Goal: Task Accomplishment & Management: Use online tool/utility

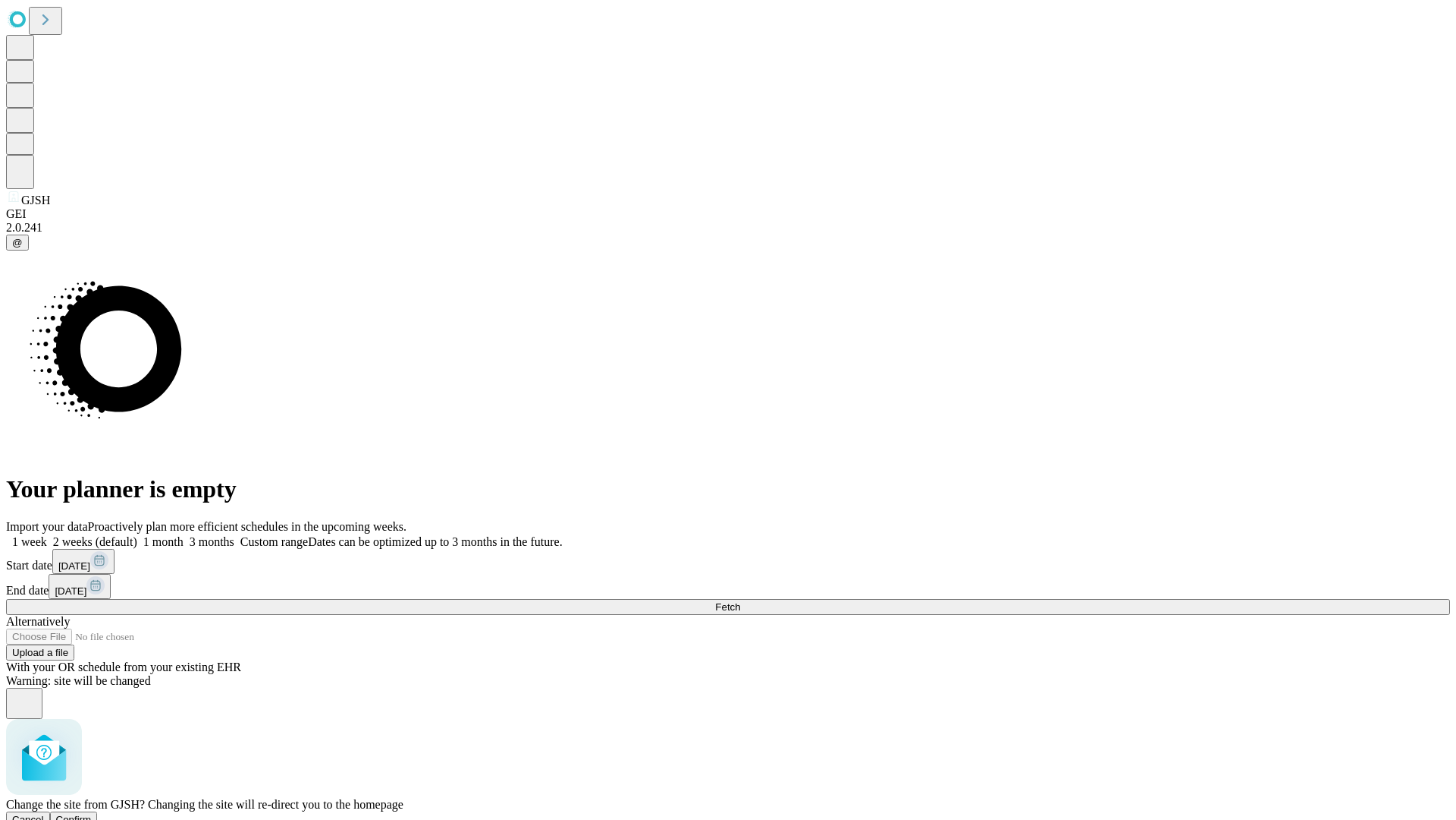
click at [92, 814] on span "Confirm" at bounding box center [74, 819] width 35 height 11
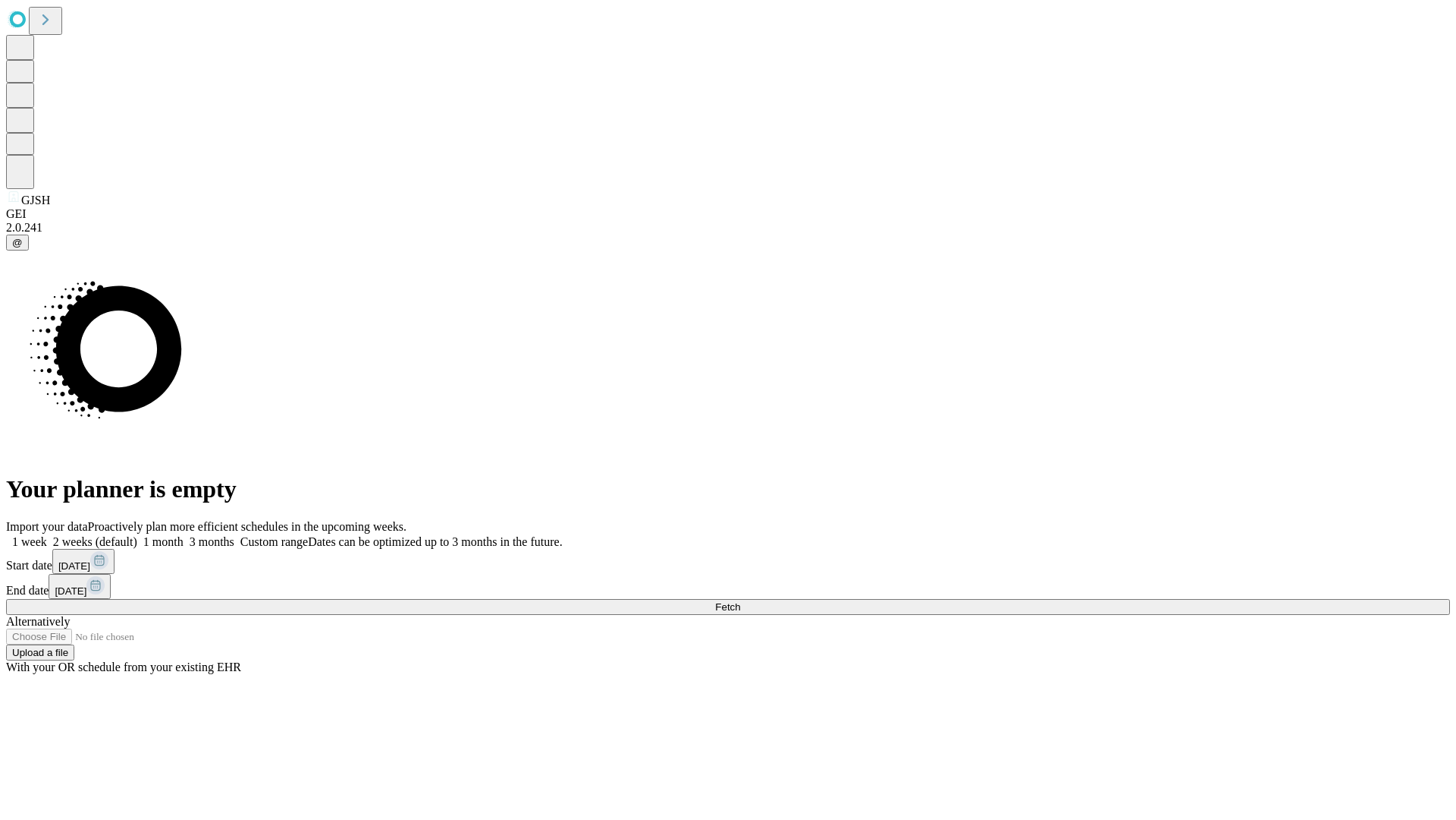
click at [137, 535] on label "2 weeks (default)" at bounding box center [92, 541] width 91 height 13
click at [740, 601] on span "Fetch" at bounding box center [728, 606] width 25 height 11
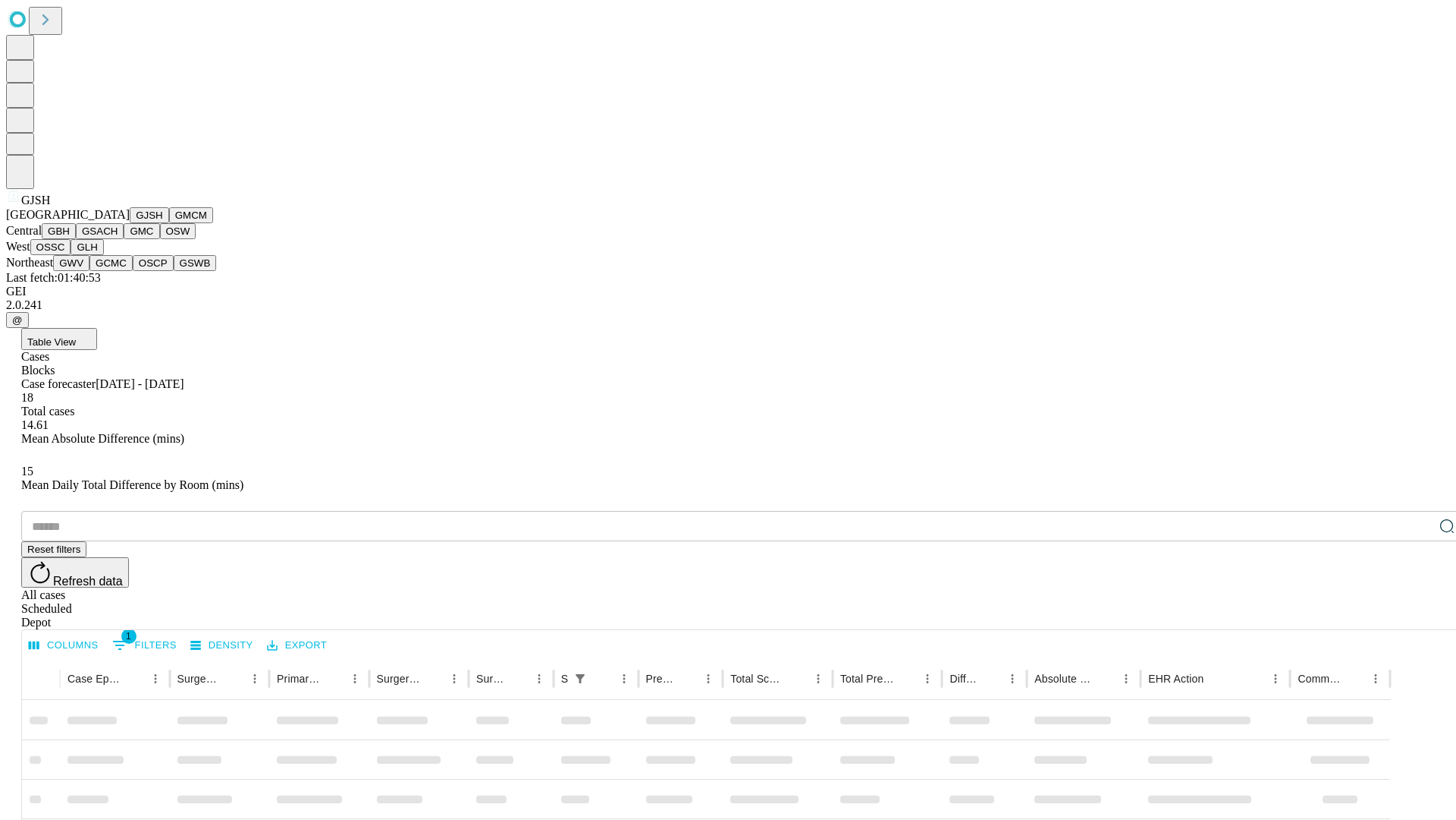
click at [169, 223] on button "GMCM" at bounding box center [191, 215] width 44 height 16
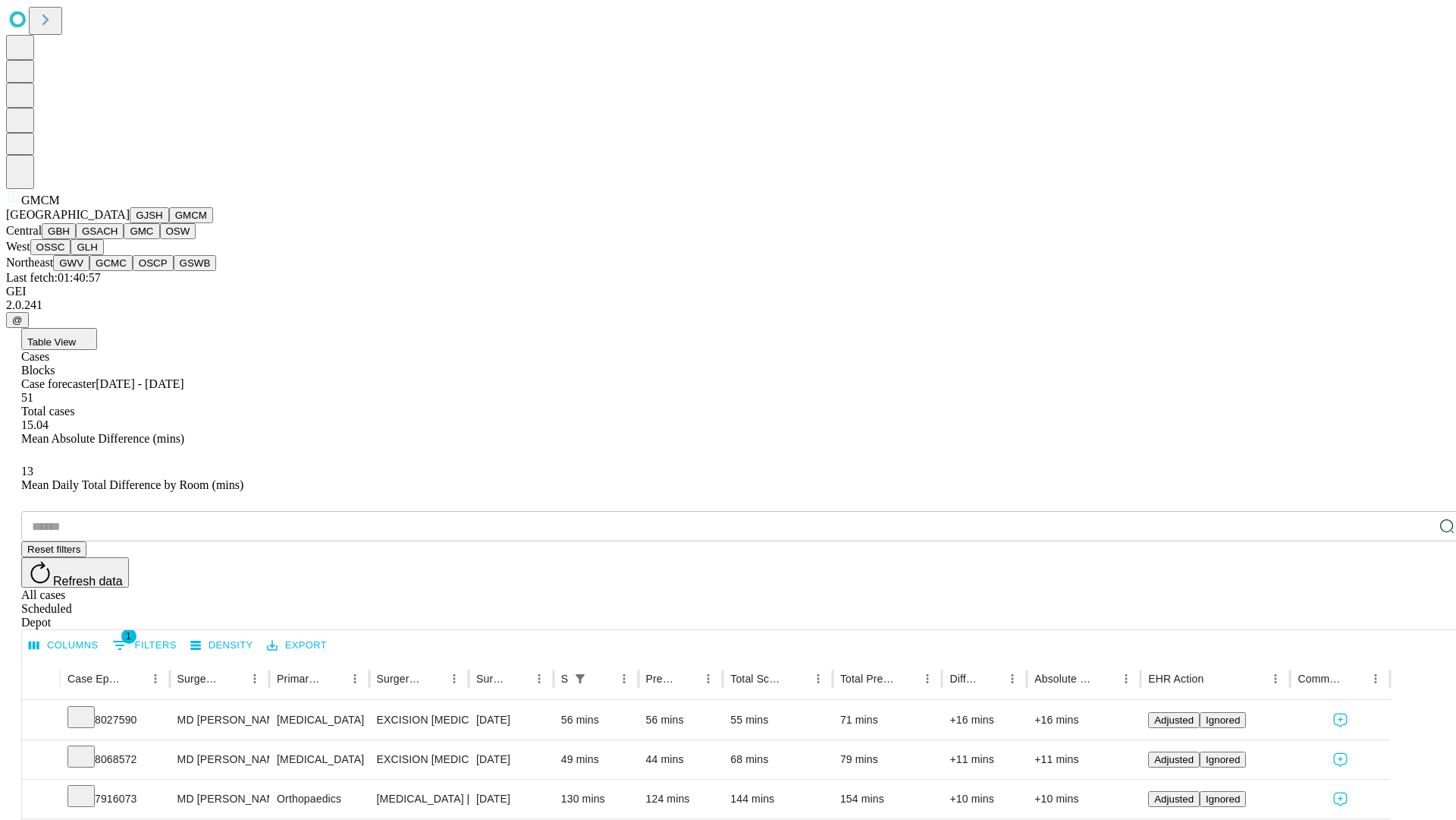
click at [76, 239] on button "GBH" at bounding box center [58, 231] width 34 height 16
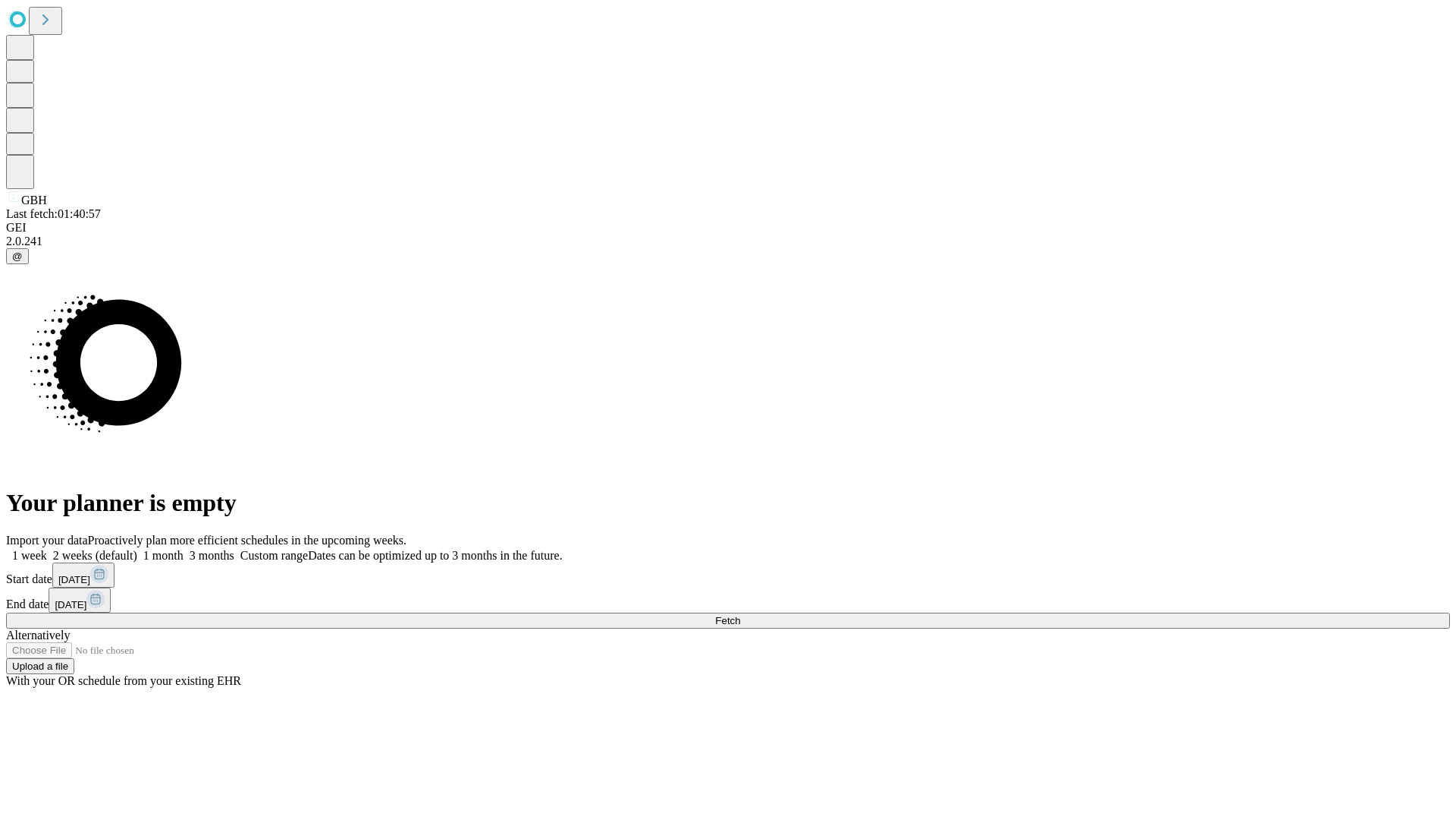
click at [137, 549] on label "2 weeks (default)" at bounding box center [92, 555] width 91 height 13
click at [740, 615] on span "Fetch" at bounding box center [728, 620] width 25 height 11
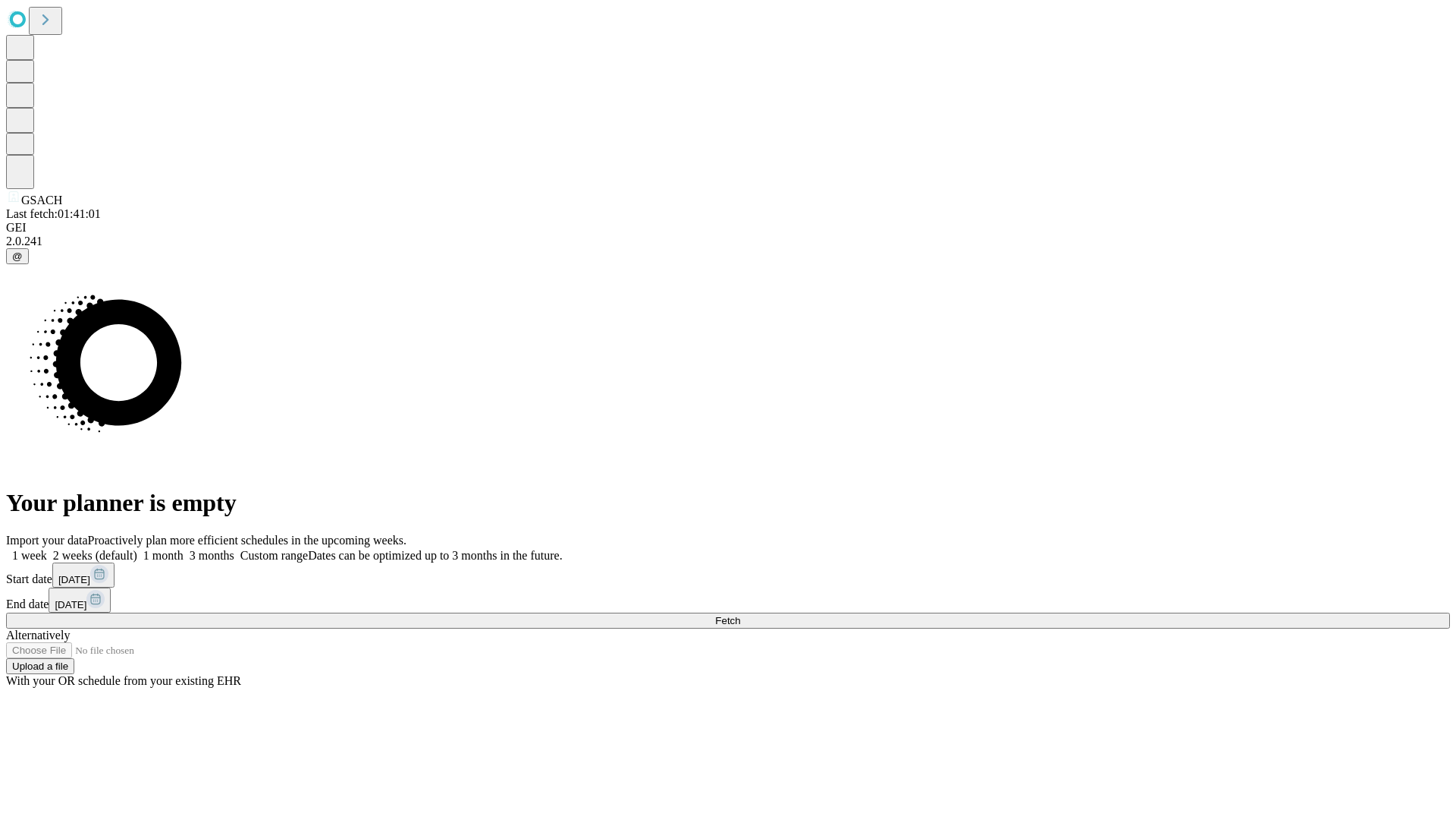
click at [137, 549] on label "2 weeks (default)" at bounding box center [92, 555] width 91 height 13
click at [740, 615] on span "Fetch" at bounding box center [728, 620] width 25 height 11
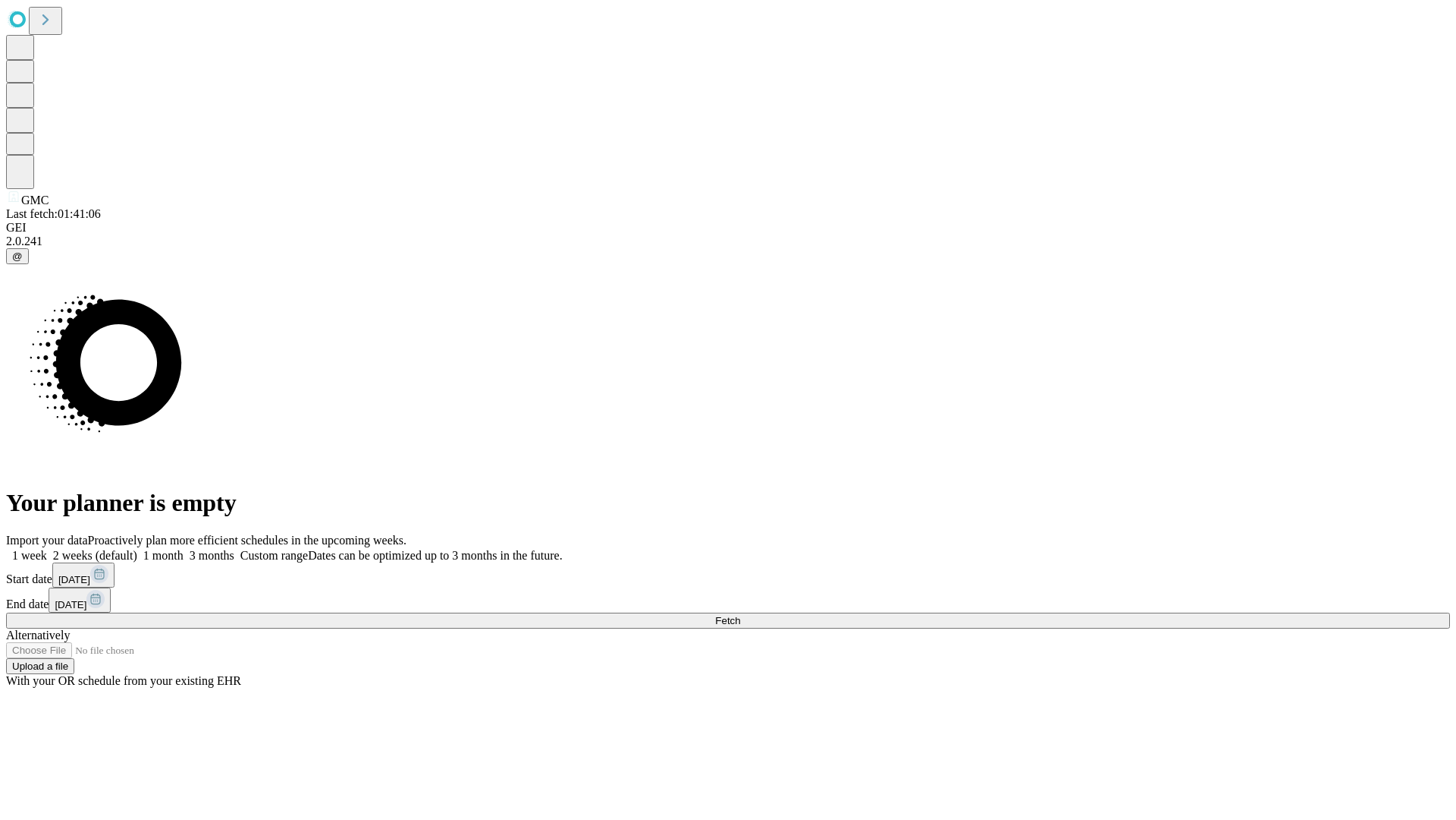
click at [137, 549] on label "2 weeks (default)" at bounding box center [92, 555] width 91 height 13
click at [740, 615] on span "Fetch" at bounding box center [728, 620] width 25 height 11
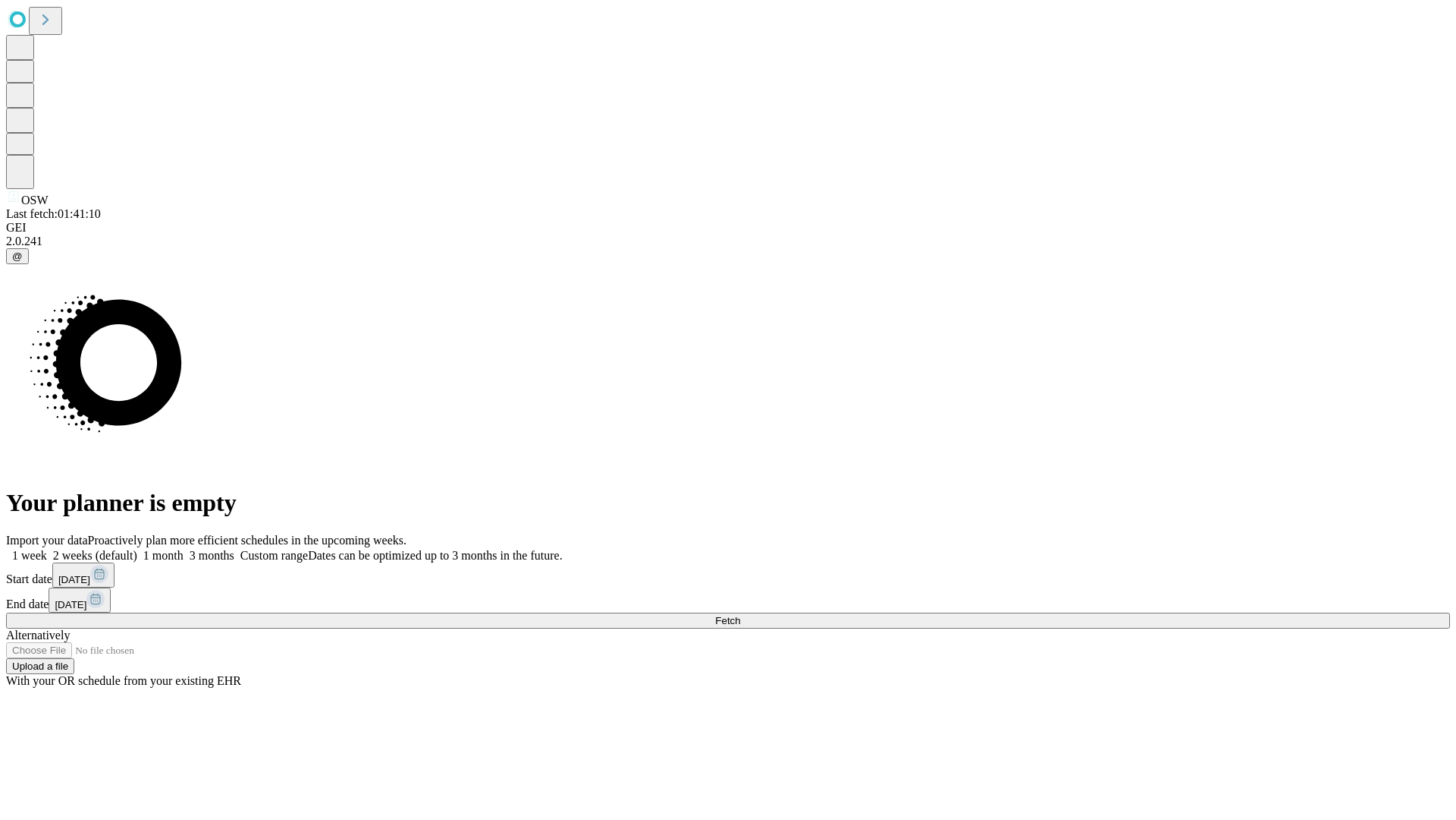
click at [137, 549] on label "2 weeks (default)" at bounding box center [92, 555] width 91 height 13
click at [740, 615] on span "Fetch" at bounding box center [728, 620] width 25 height 11
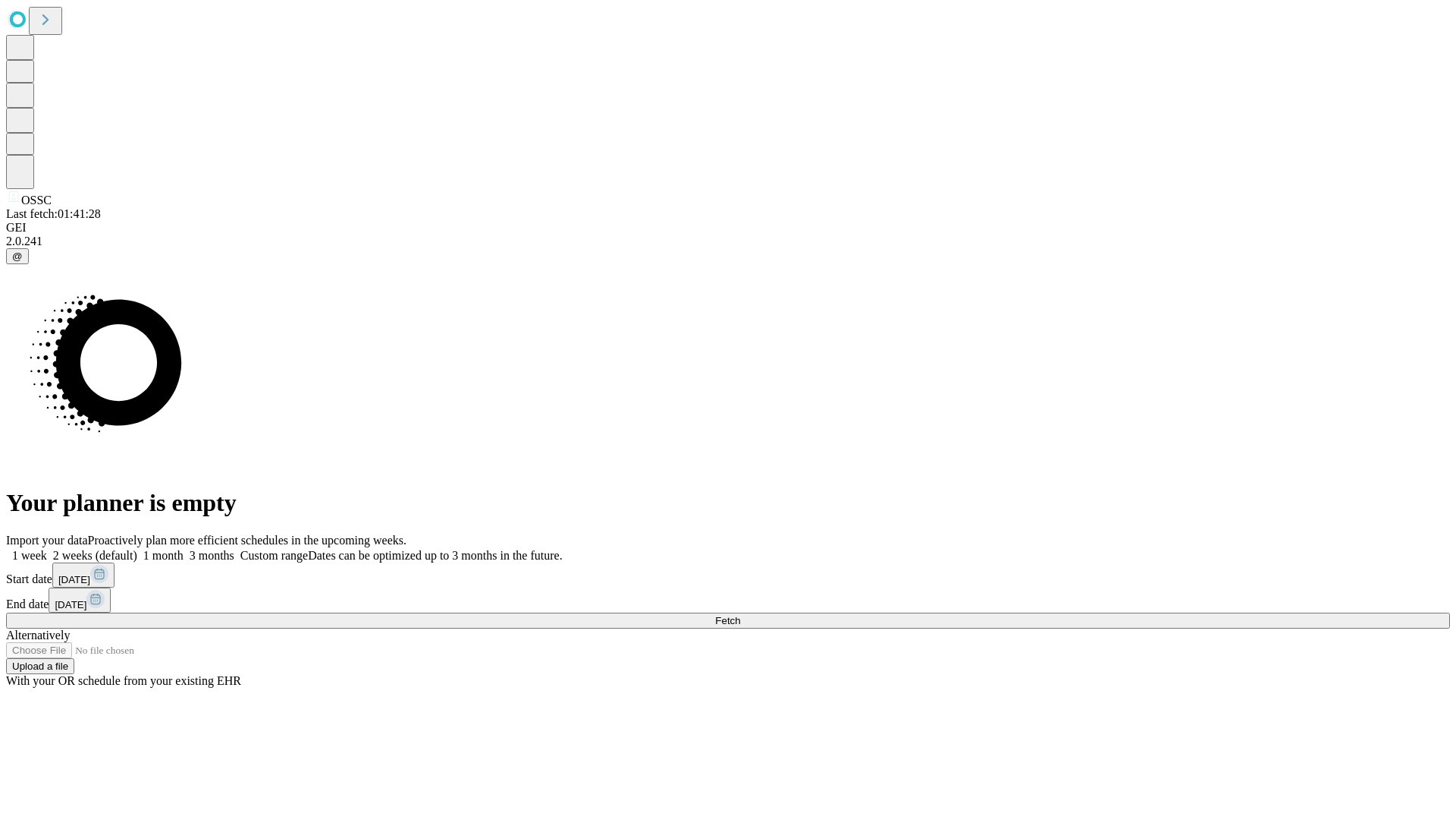
click at [137, 549] on label "2 weeks (default)" at bounding box center [92, 555] width 91 height 13
click at [740, 615] on span "Fetch" at bounding box center [728, 620] width 25 height 11
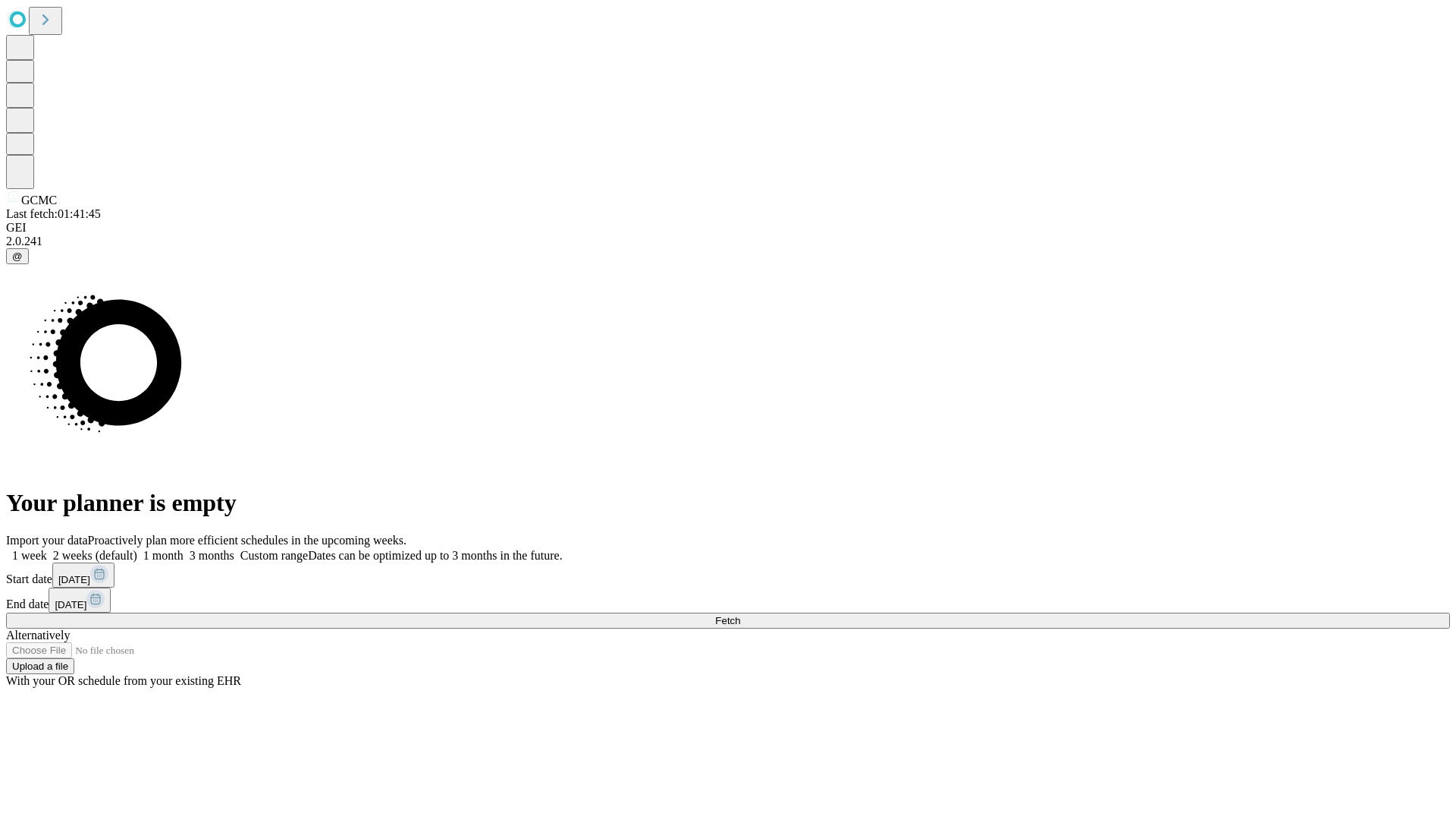
click at [137, 549] on label "2 weeks (default)" at bounding box center [92, 555] width 91 height 13
click at [740, 615] on span "Fetch" at bounding box center [728, 620] width 25 height 11
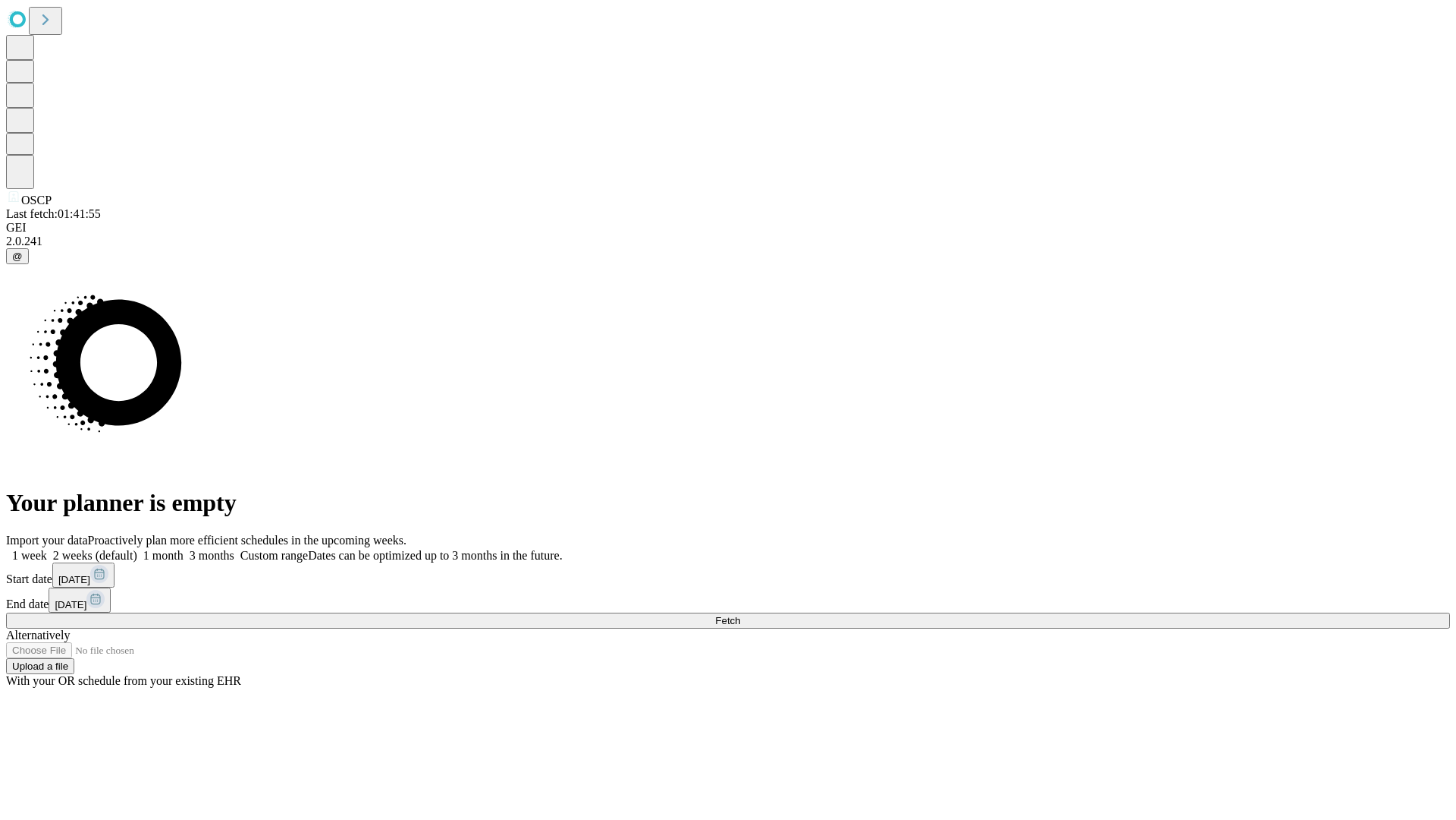
click at [137, 549] on label "2 weeks (default)" at bounding box center [92, 555] width 91 height 13
click at [740, 615] on span "Fetch" at bounding box center [728, 620] width 25 height 11
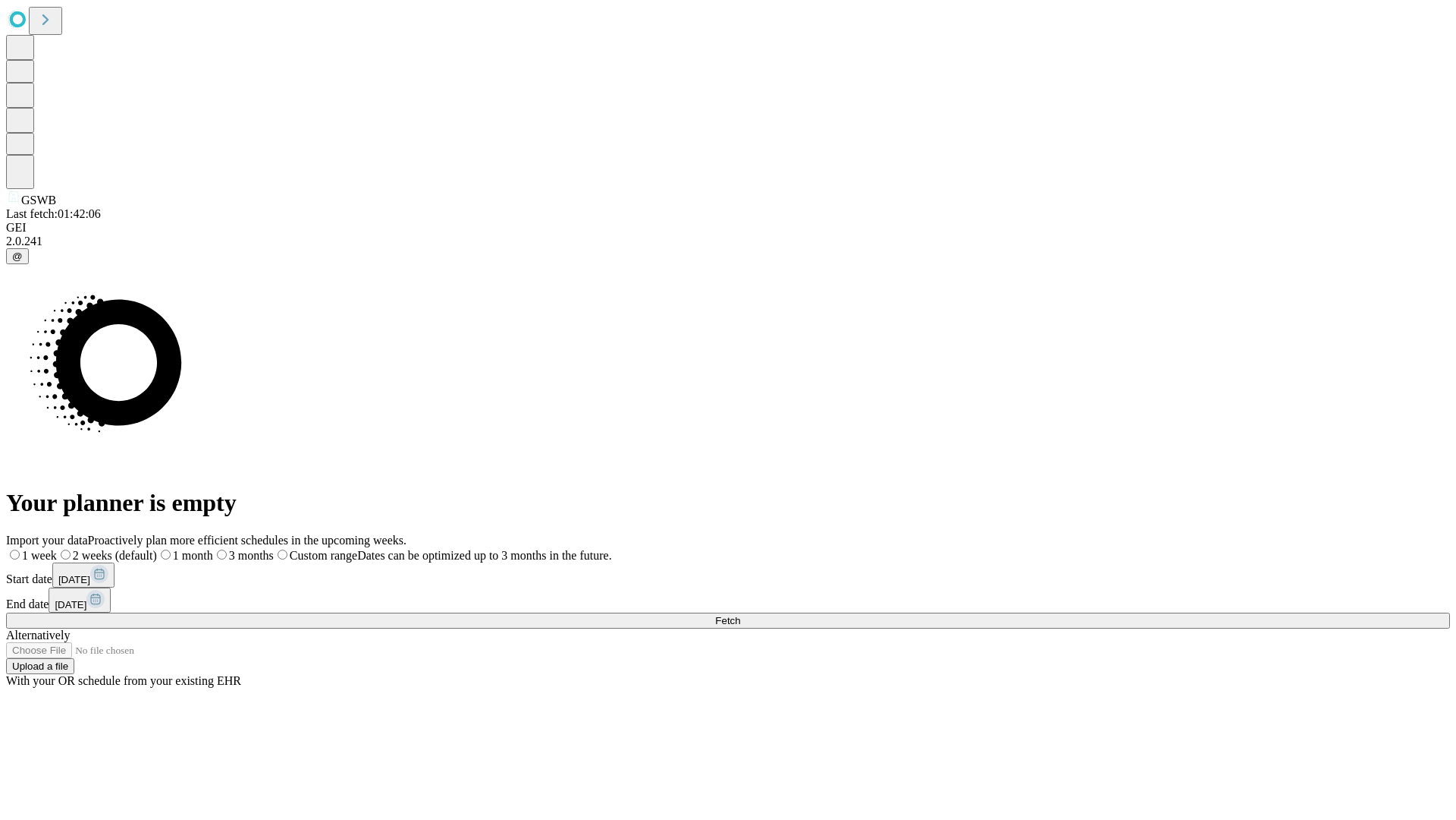
click at [740, 615] on span "Fetch" at bounding box center [728, 620] width 25 height 11
